Goal: Task Accomplishment & Management: Manage account settings

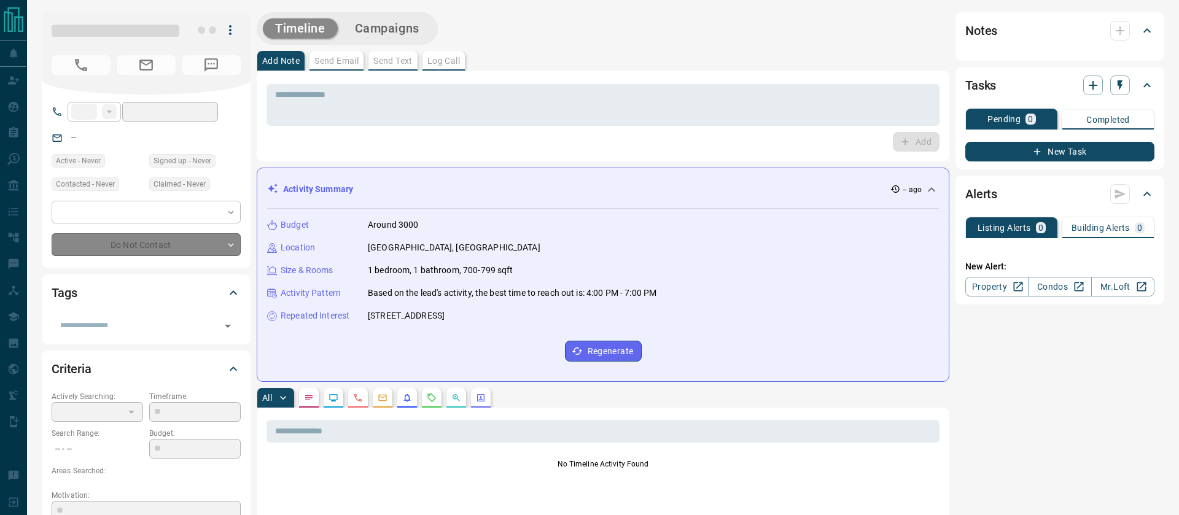
type input "**"
type input "**********"
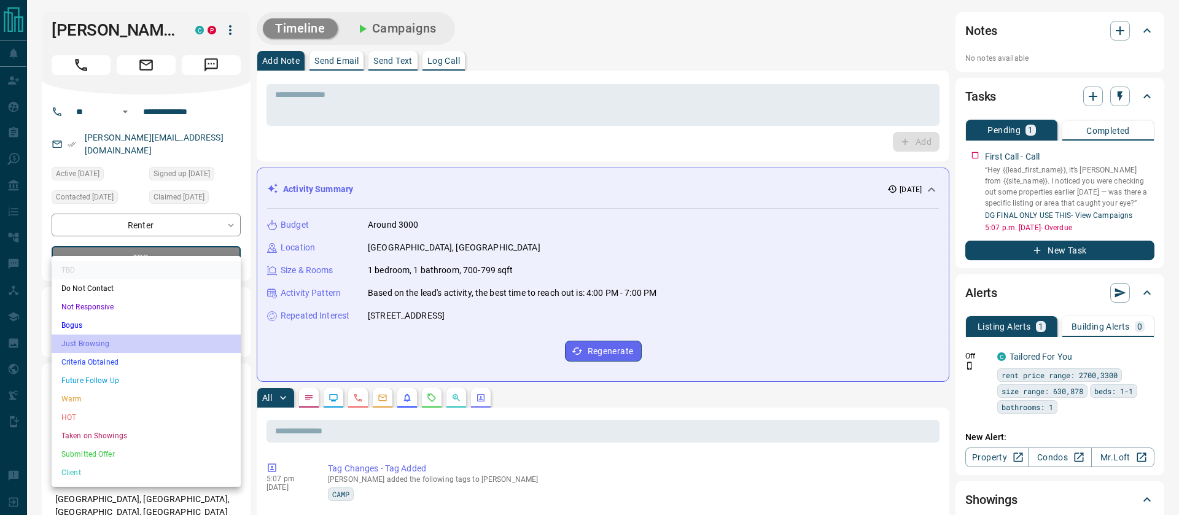
click at [95, 344] on li "Just Browsing" at bounding box center [146, 344] width 189 height 18
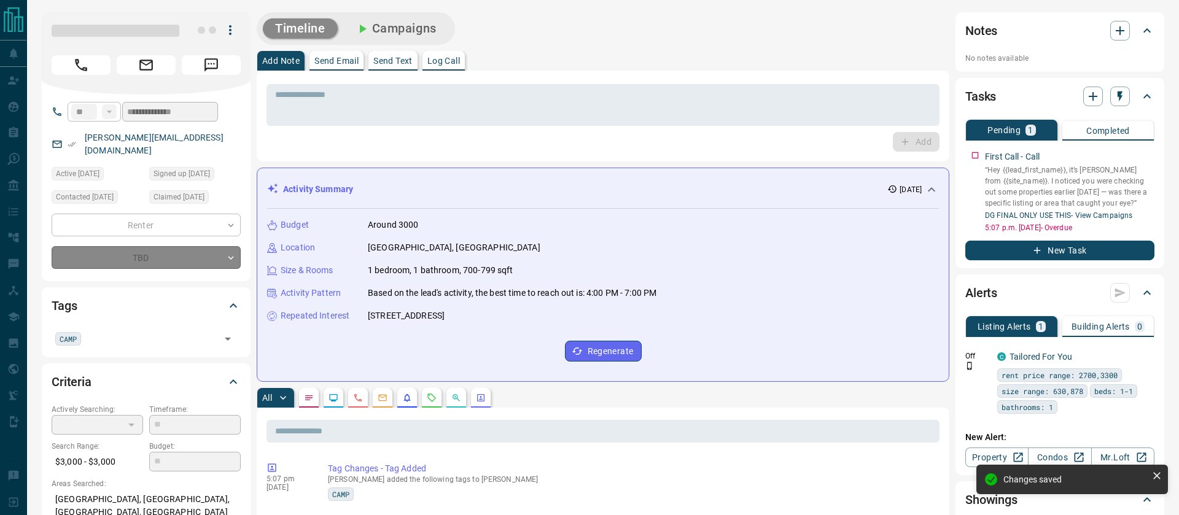
type input "*"
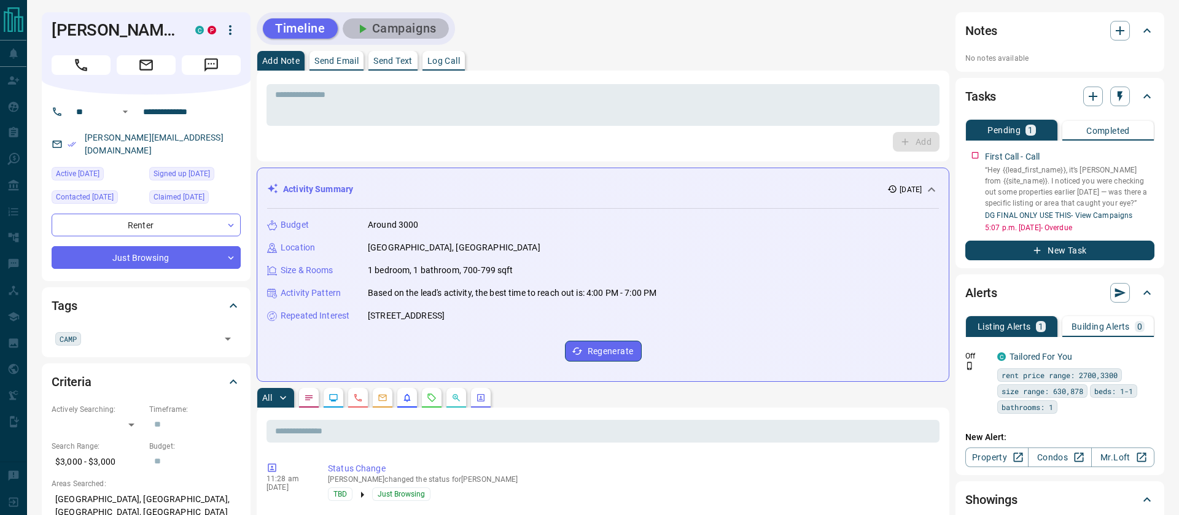
click at [417, 26] on button "Campaigns" at bounding box center [396, 28] width 106 height 20
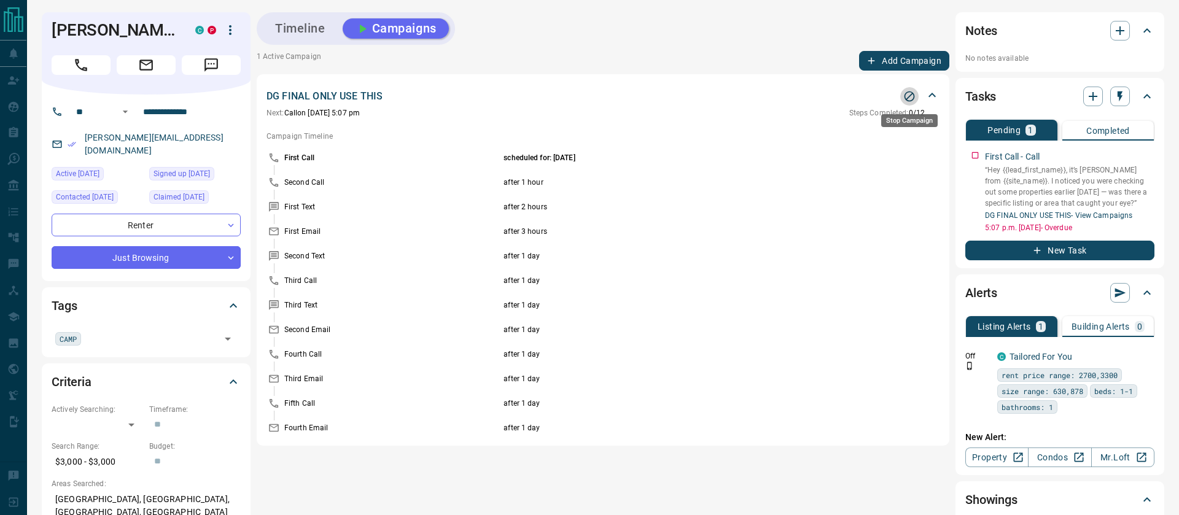
click at [909, 98] on icon "Stop Campaign" at bounding box center [909, 96] width 12 height 12
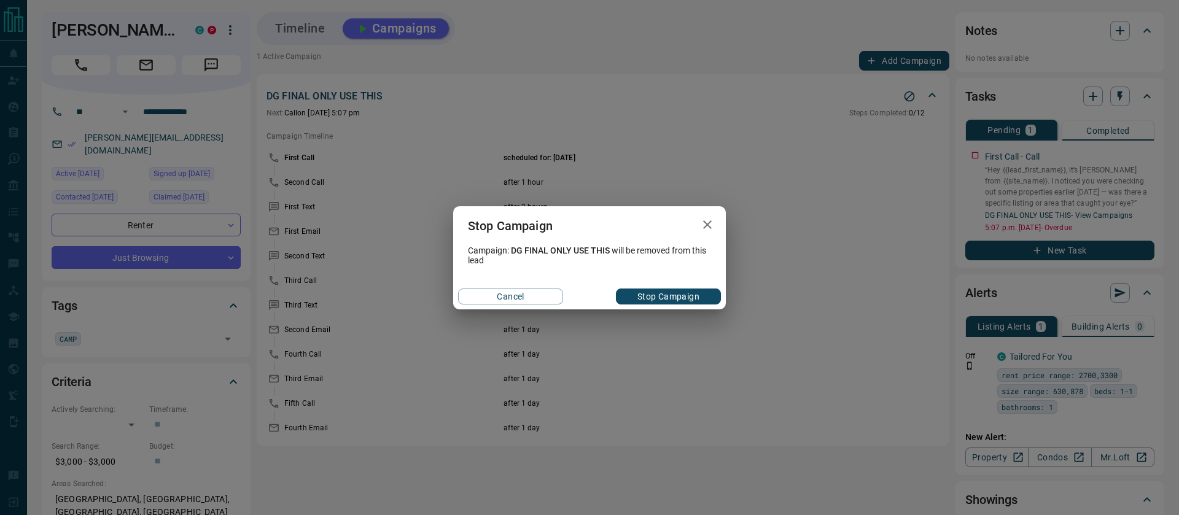
click at [682, 296] on button "Stop Campaign" at bounding box center [668, 296] width 105 height 16
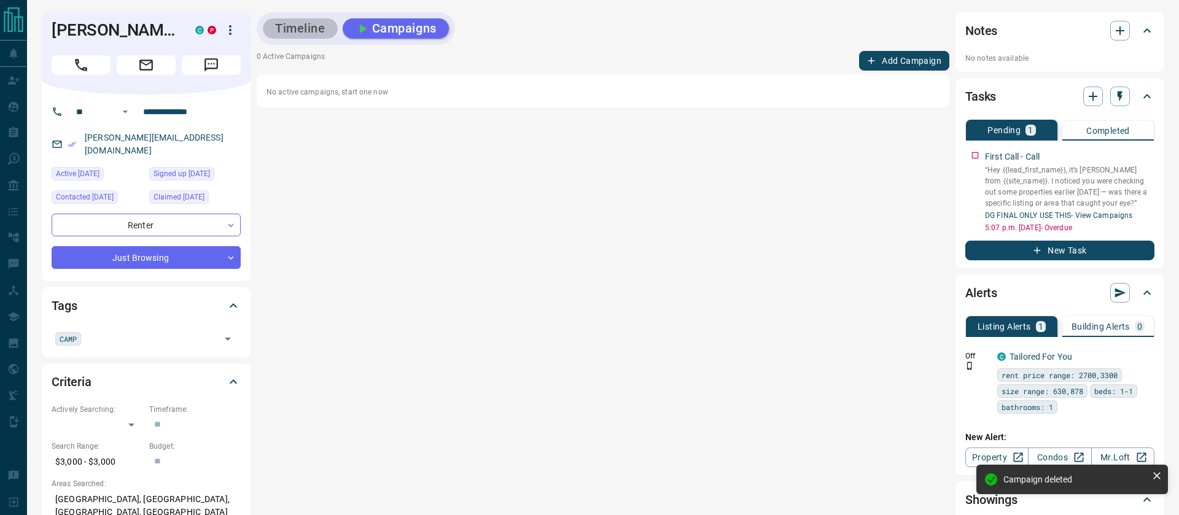
click at [291, 29] on button "Timeline" at bounding box center [300, 28] width 75 height 20
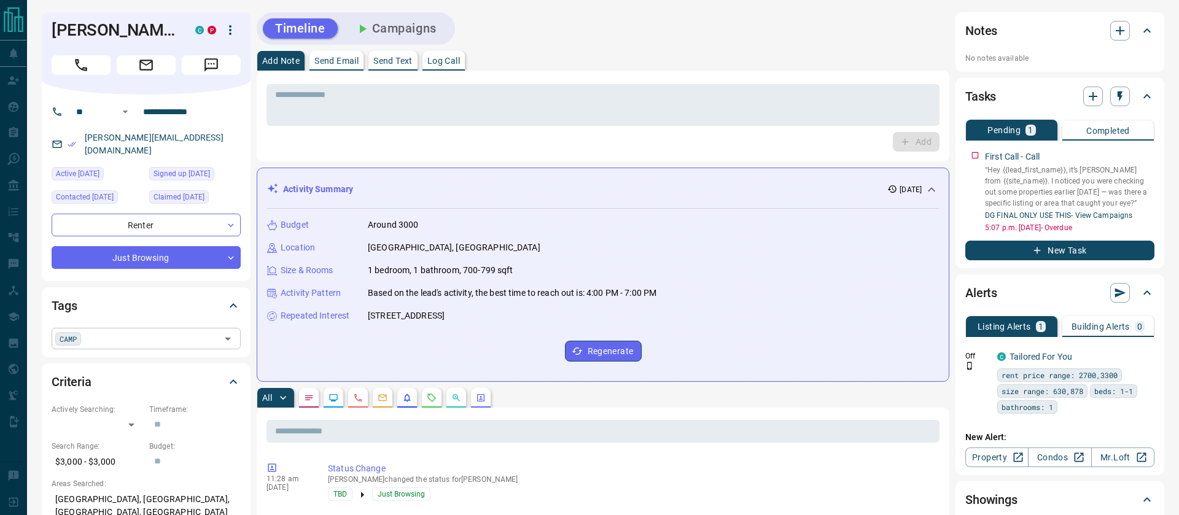
click at [72, 333] on span "CAMP" at bounding box center [68, 339] width 17 height 12
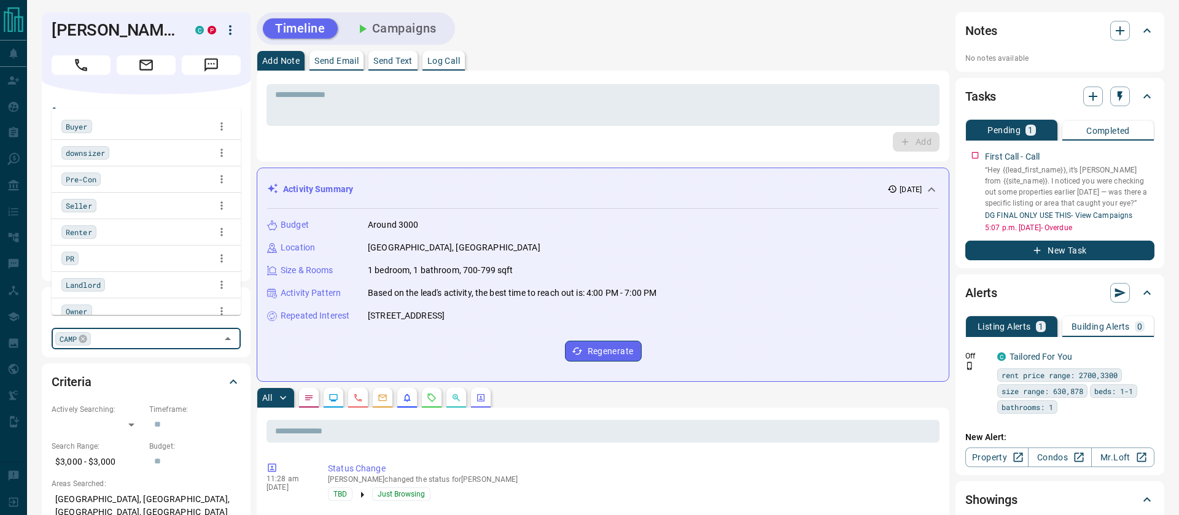
scroll to position [62, 0]
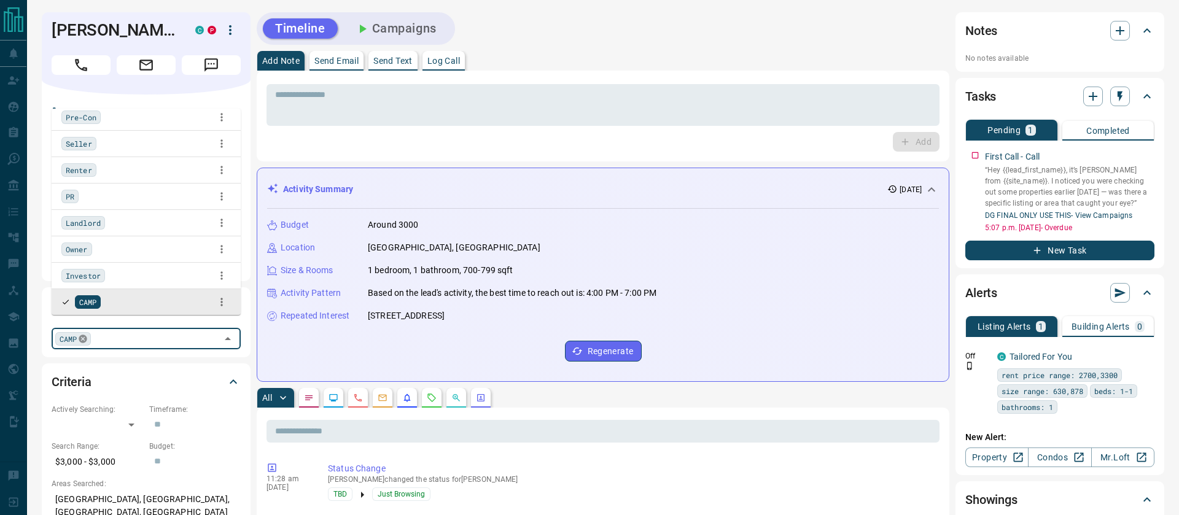
click at [83, 335] on icon at bounding box center [83, 339] width 8 height 8
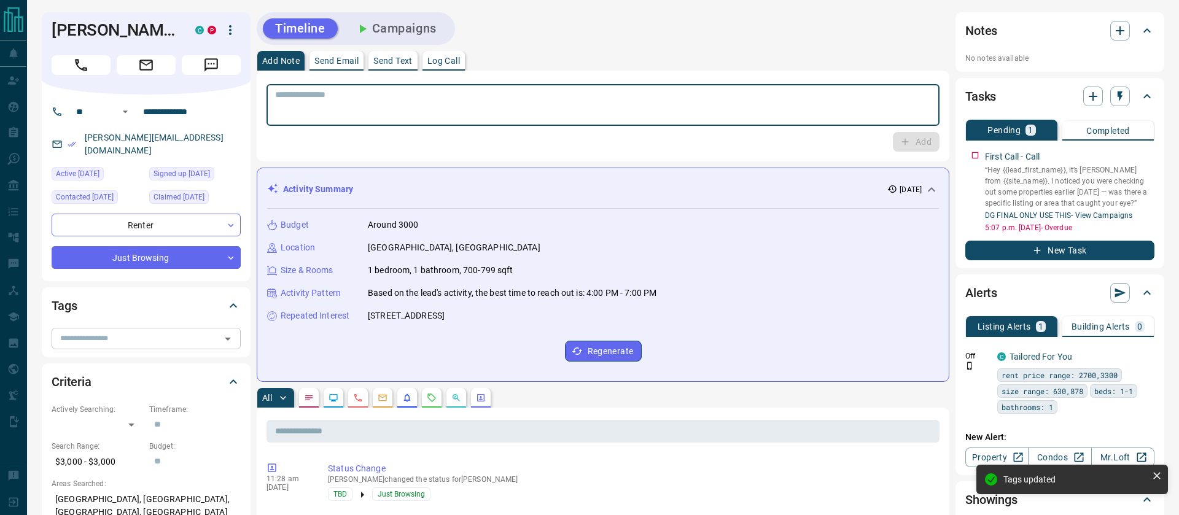
click at [425, 103] on textarea at bounding box center [603, 105] width 656 height 31
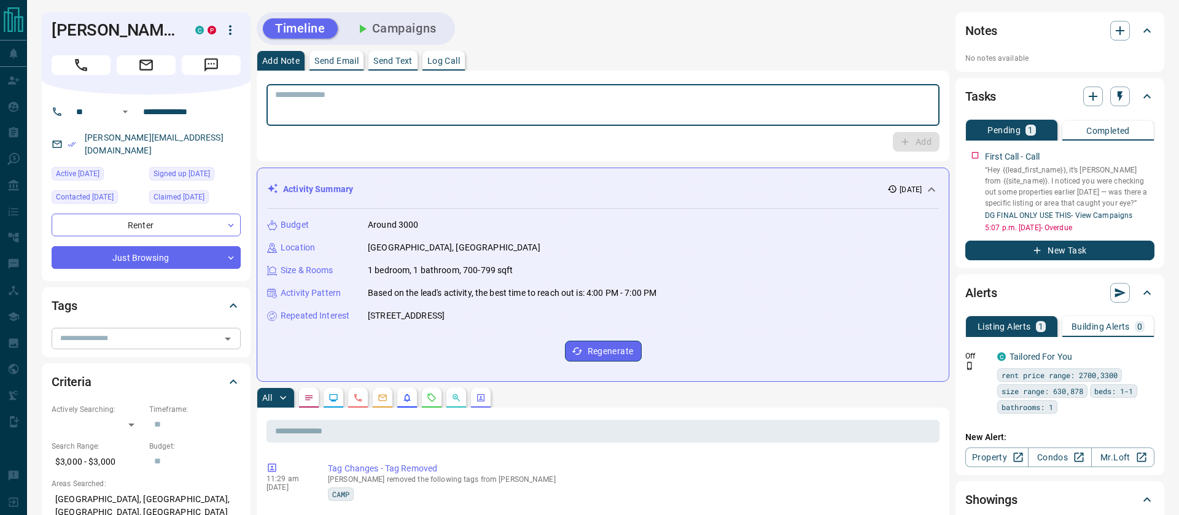
click at [407, 21] on button "Campaigns" at bounding box center [396, 28] width 106 height 20
